Goal: Check status: Check status

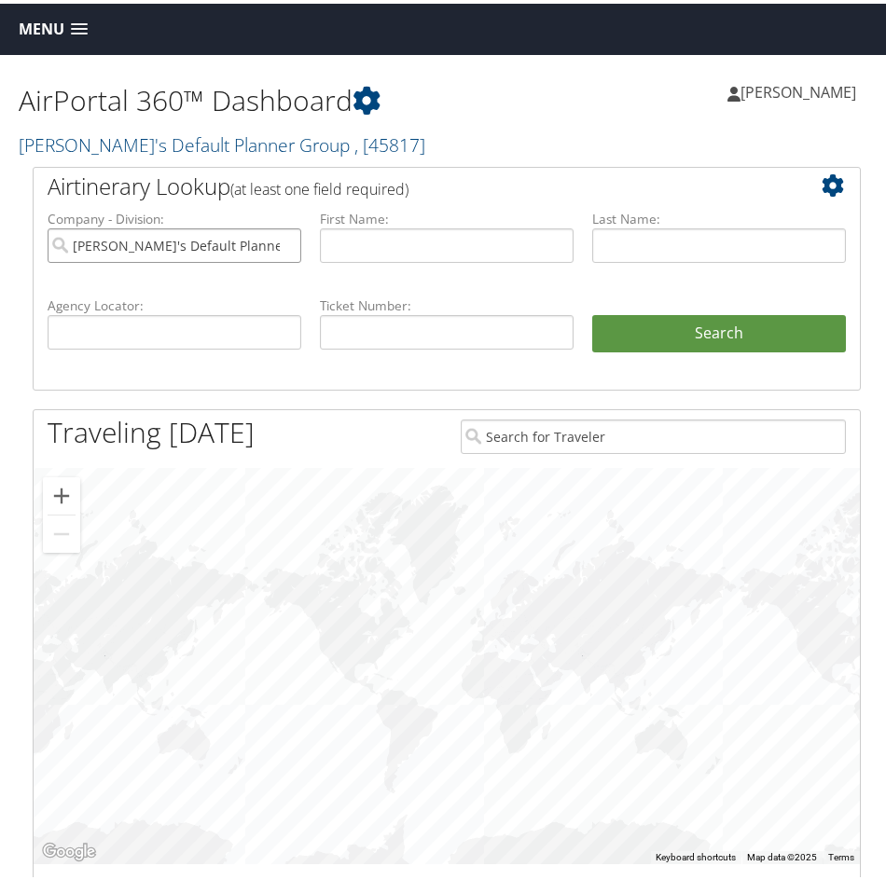
click at [280, 241] on input "Anita's Default Planner Group" at bounding box center [175, 242] width 254 height 35
click at [395, 249] on input "text" at bounding box center [447, 242] width 254 height 35
type input "Eli"
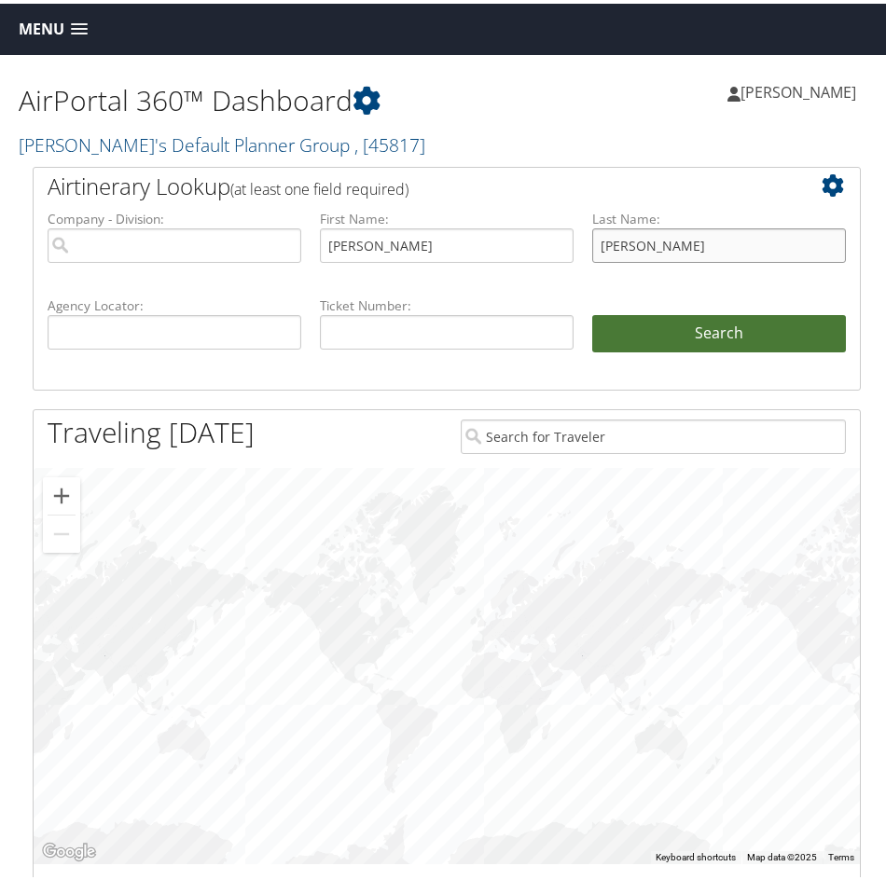
type input "Ricker"
click at [629, 331] on button "Search" at bounding box center [719, 330] width 254 height 37
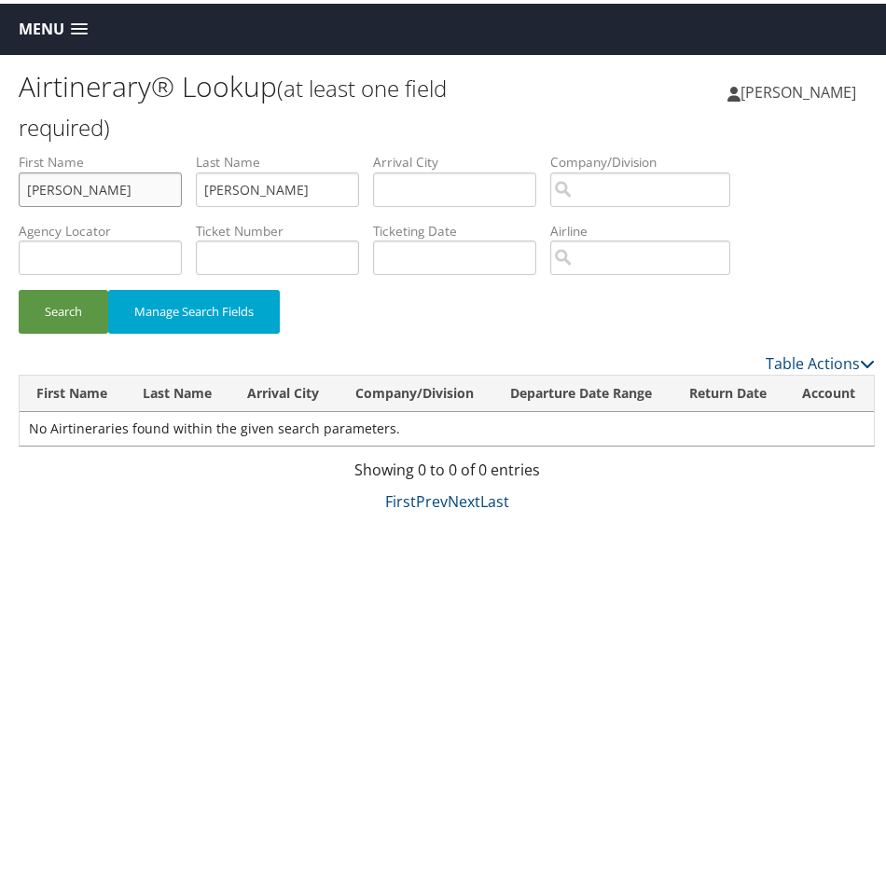
drag, startPoint x: -16, startPoint y: 188, endPoint x: -89, endPoint y: 199, distance: 73.5
click at [0, 199] on html "Menu Dashboards ► AirPortal 360™ (Manager) My Travel Dashboard Trips ► Airtiner…" at bounding box center [447, 440] width 894 height 880
click at [55, 312] on button "Search" at bounding box center [64, 308] width 90 height 44
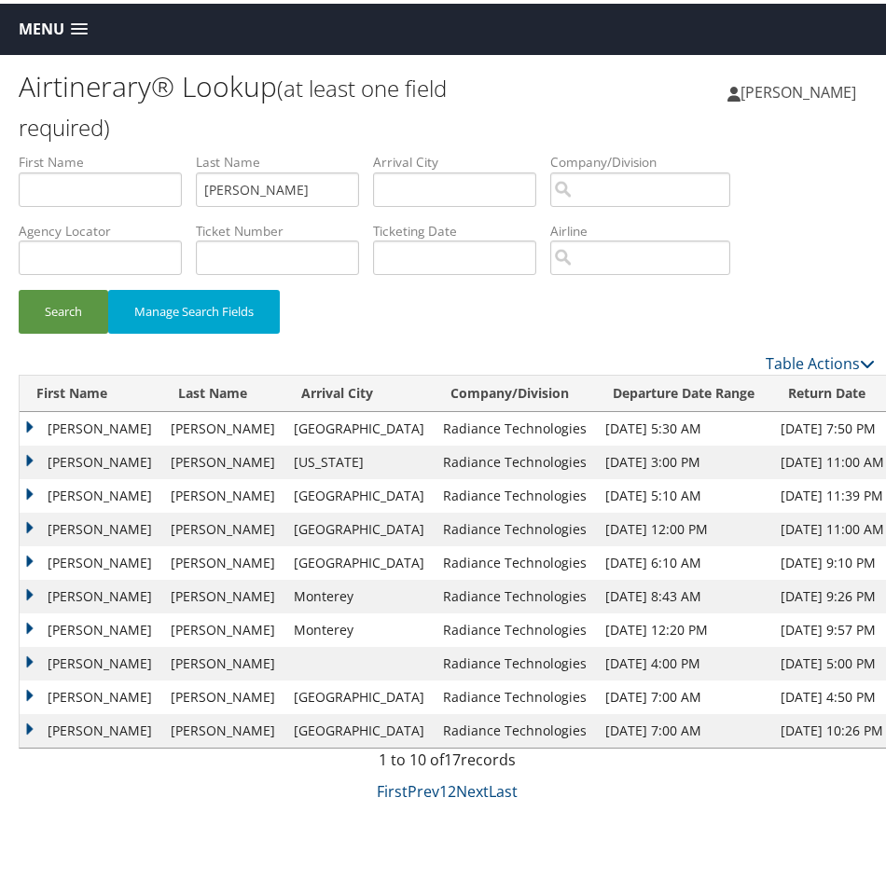
click at [23, 426] on td "ELI" at bounding box center [91, 426] width 142 height 34
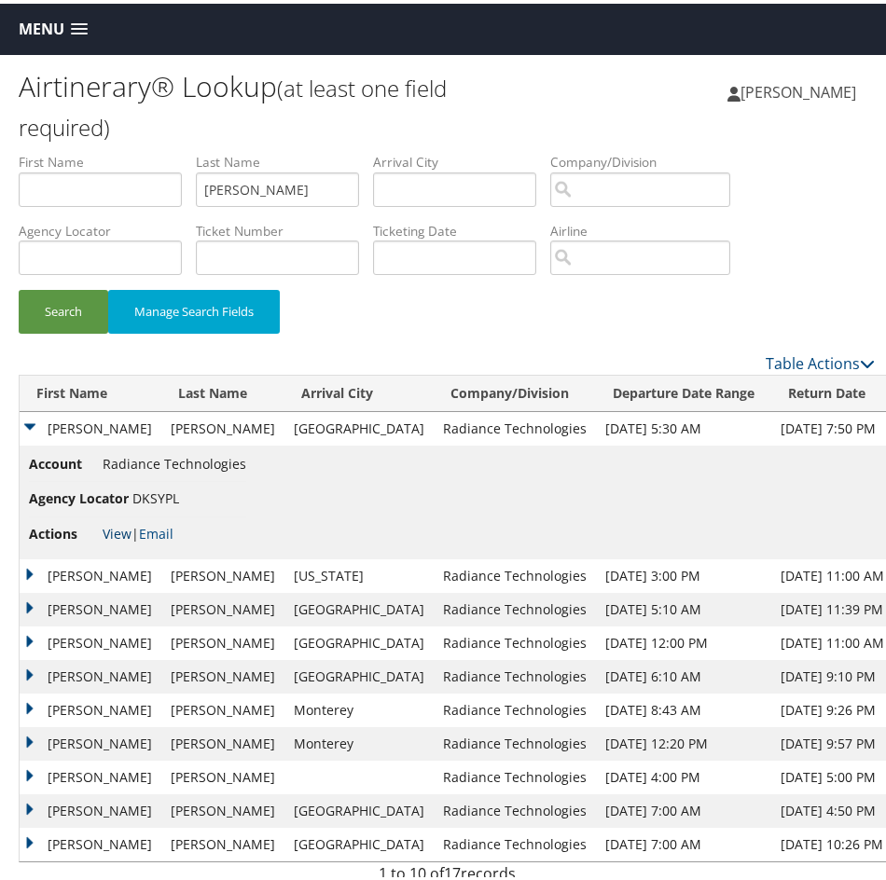
click at [111, 533] on link "View" at bounding box center [117, 530] width 29 height 18
click at [30, 574] on td "ELI" at bounding box center [91, 573] width 142 height 34
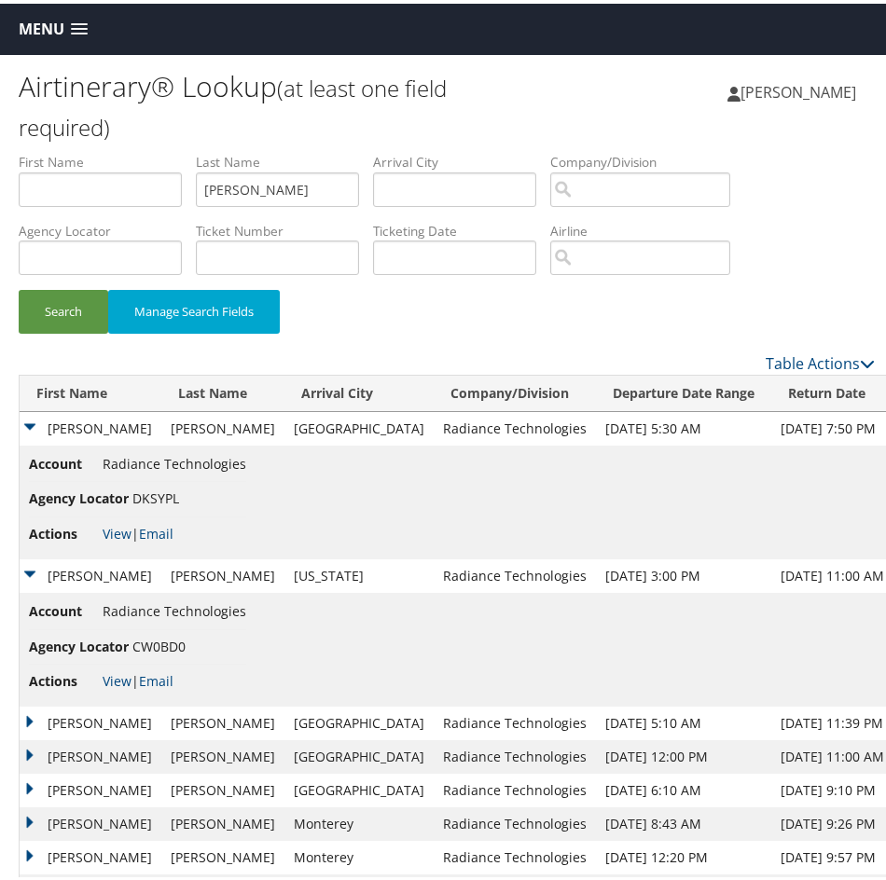
click at [28, 562] on td "ELI" at bounding box center [91, 573] width 142 height 34
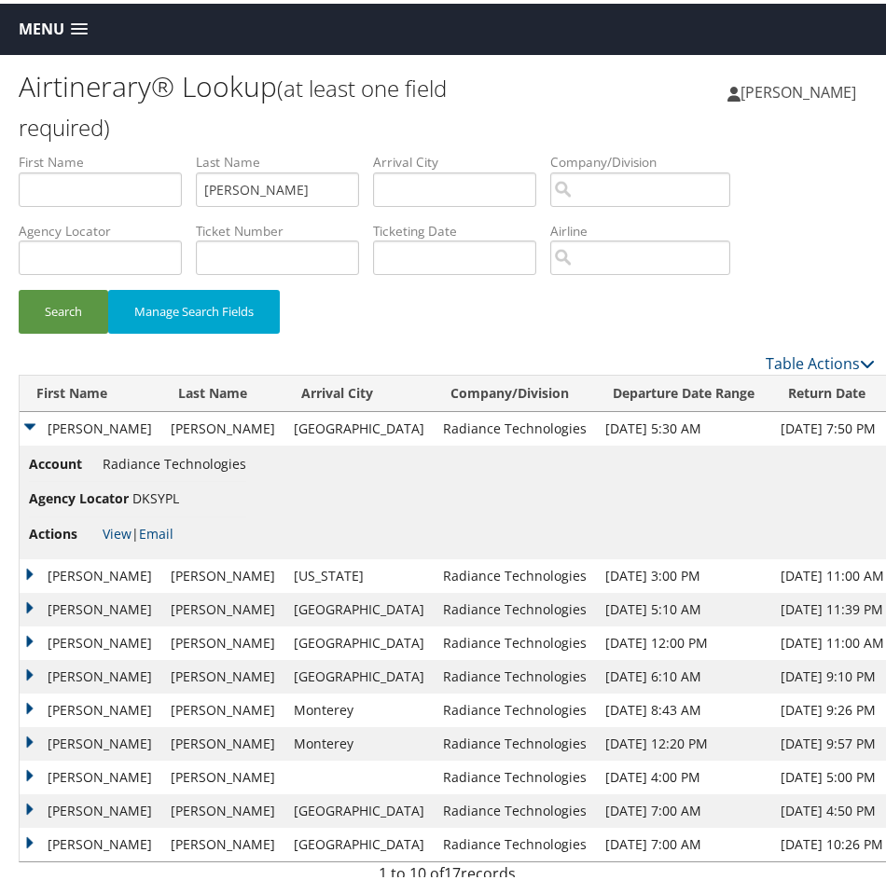
click at [29, 566] on td "ELI" at bounding box center [91, 573] width 142 height 34
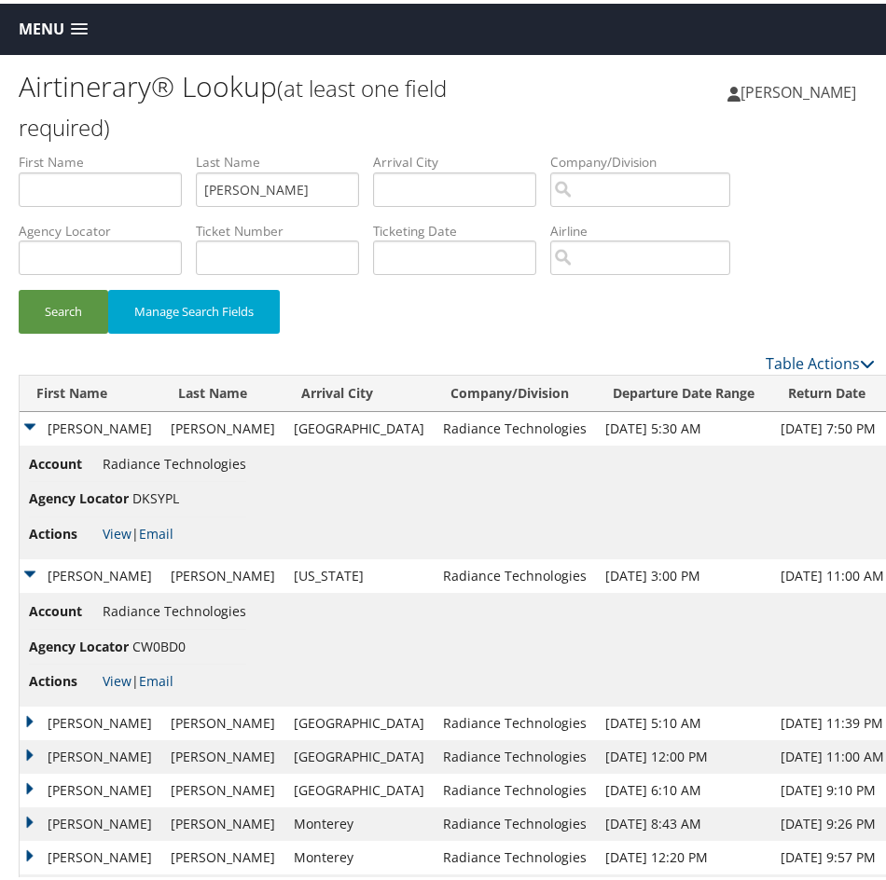
click at [27, 571] on td "ELI" at bounding box center [91, 573] width 142 height 34
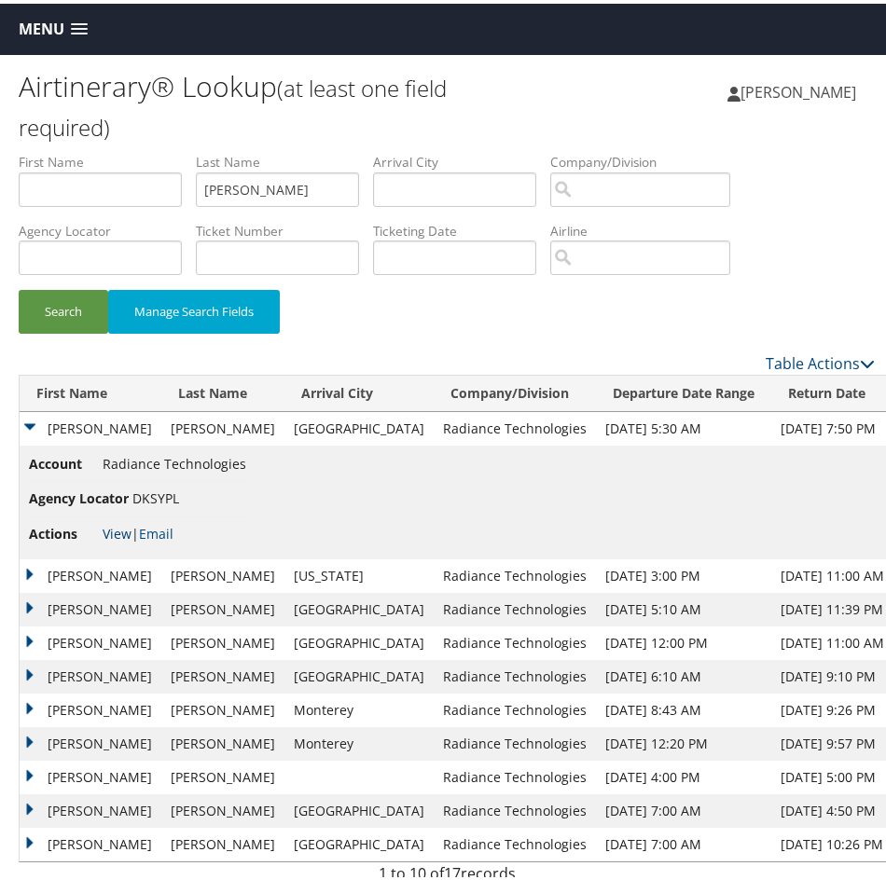
click at [111, 532] on link "View" at bounding box center [117, 530] width 29 height 18
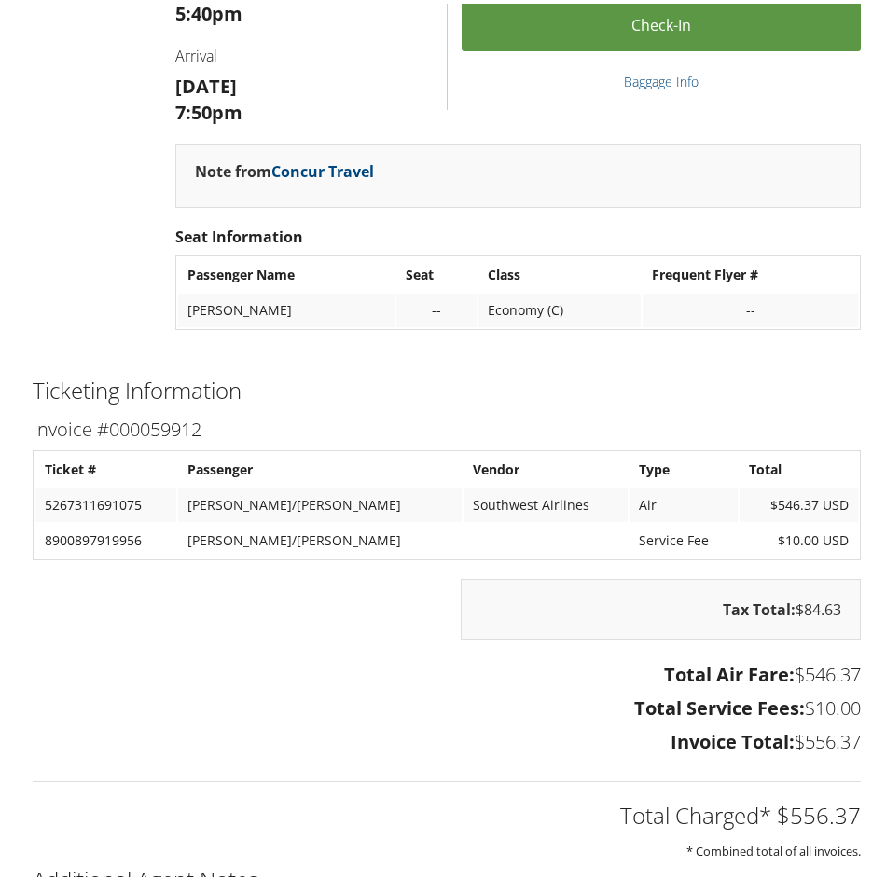
scroll to position [3397, 0]
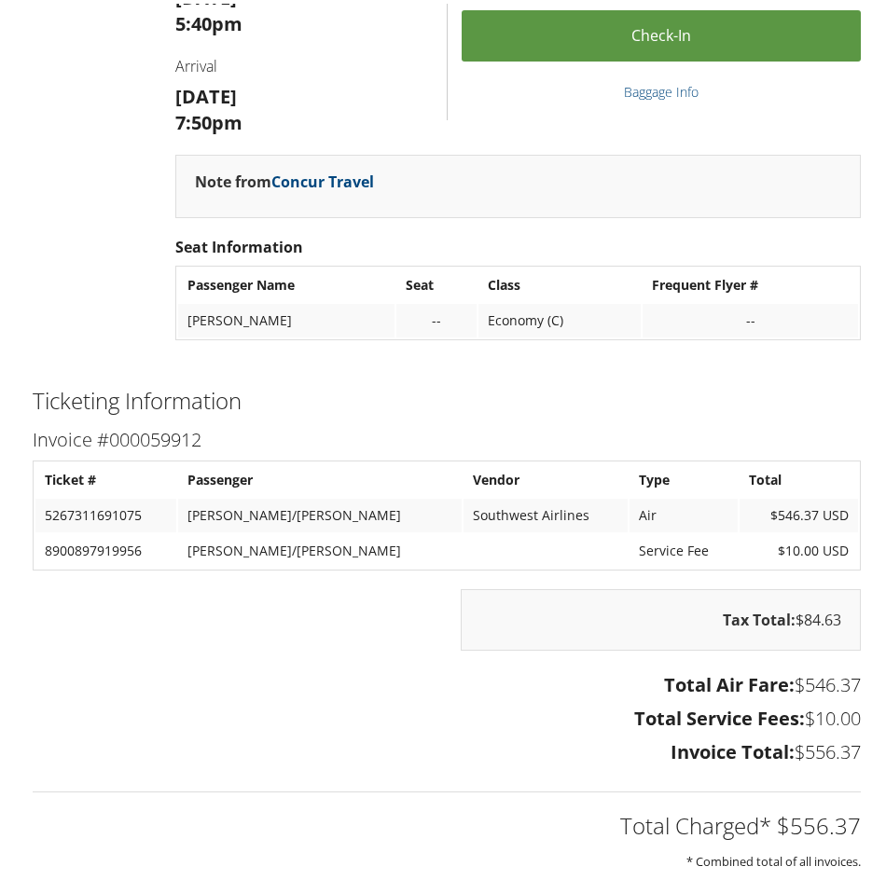
click at [107, 423] on h3 "Invoice #000059912" at bounding box center [447, 436] width 828 height 26
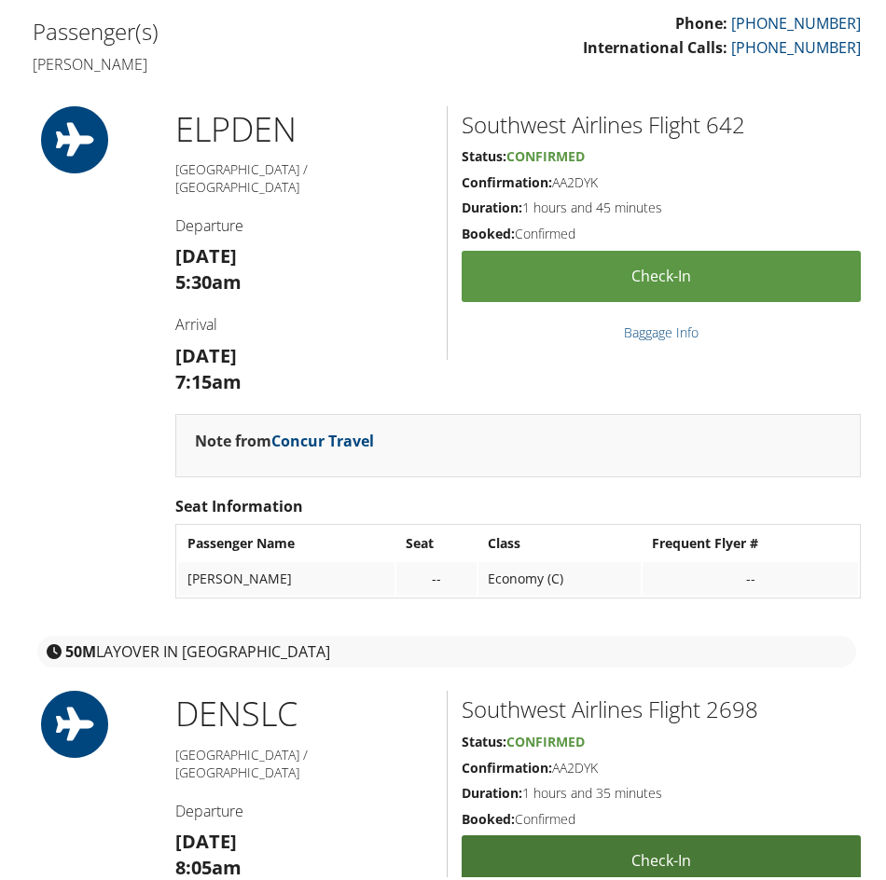
scroll to position [0, 0]
